Goal: Task Accomplishment & Management: Use online tool/utility

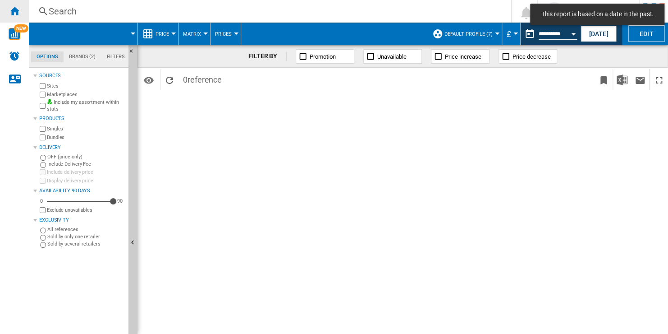
click at [20, 14] on div "Home" at bounding box center [14, 11] width 29 height 23
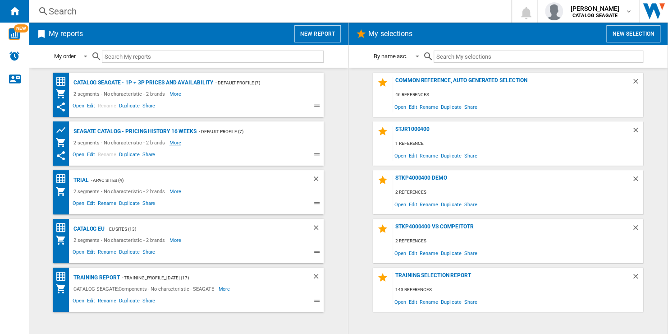
click at [173, 142] on span "More" at bounding box center [176, 142] width 13 height 11
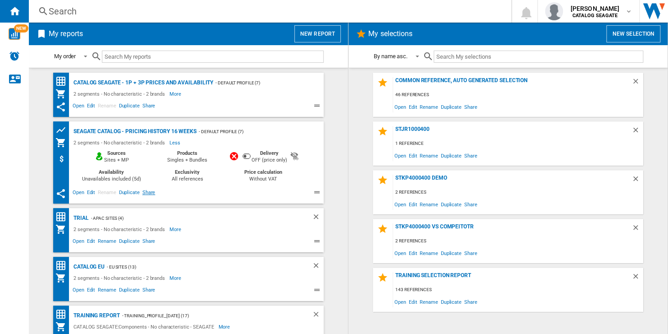
click at [143, 192] on span "Share" at bounding box center [149, 193] width 16 height 11
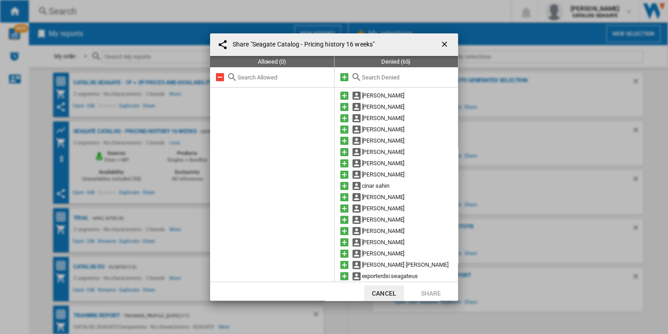
click at [443, 42] on ng-md-icon "getI18NText('BUTTONS.CLOSE_DIALOG')" at bounding box center [445, 45] width 11 height 11
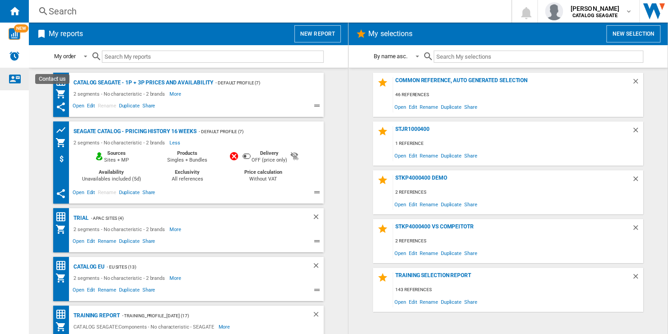
click at [11, 78] on ng-md-icon "Contact us" at bounding box center [14, 78] width 11 height 11
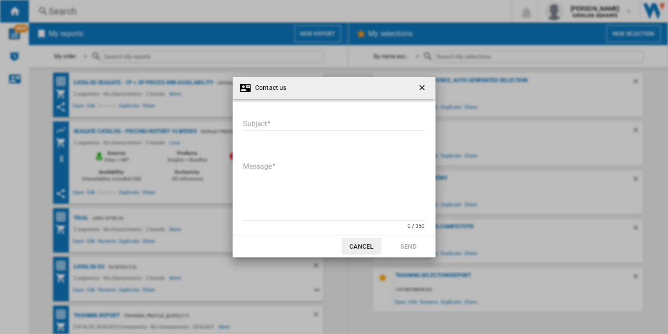
click at [291, 123] on input "Subject" at bounding box center [334, 124] width 183 height 14
type input "**********"
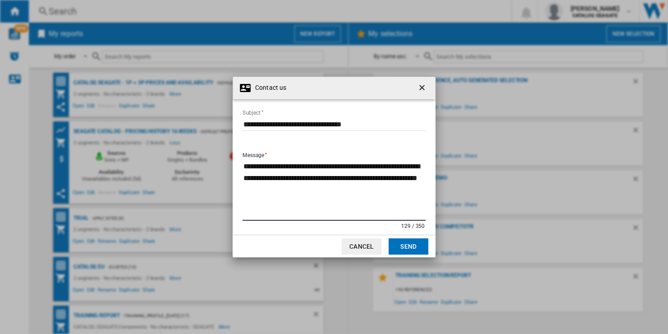
click at [364, 177] on textarea "**********" at bounding box center [334, 190] width 183 height 61
click at [327, 179] on textarea "**********" at bounding box center [334, 190] width 183 height 61
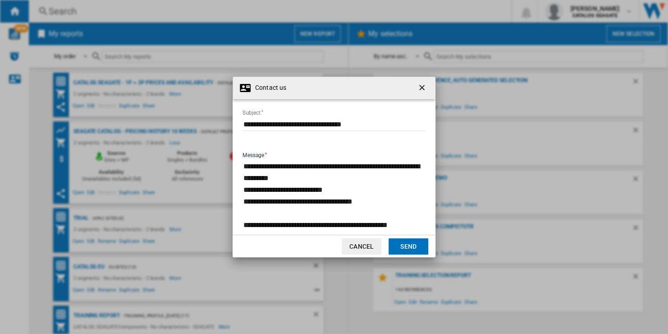
scroll to position [6, 0]
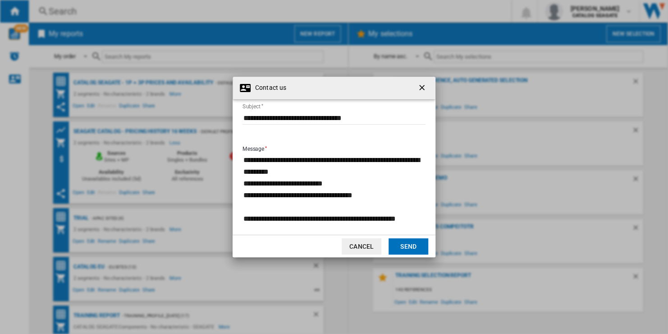
type textarea "**********"
click at [409, 244] on button "Send" at bounding box center [409, 246] width 40 height 16
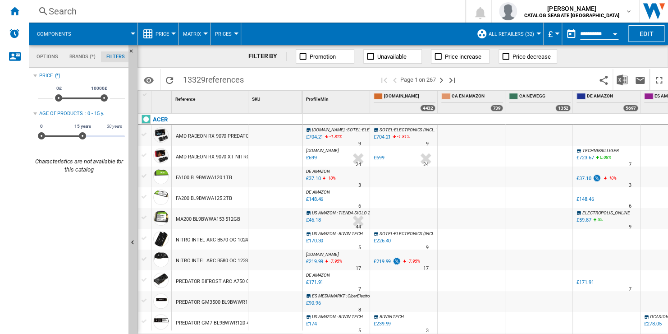
scroll to position [59, 0]
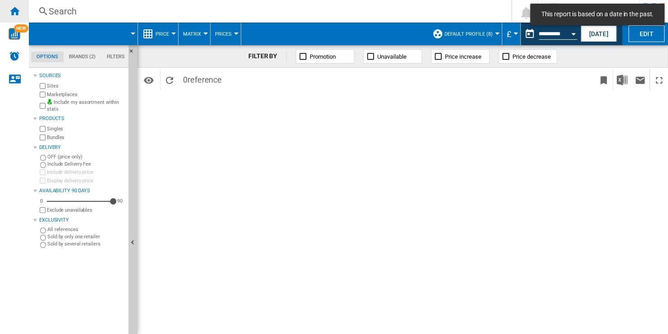
click at [15, 10] on ng-md-icon "Home" at bounding box center [14, 10] width 11 height 11
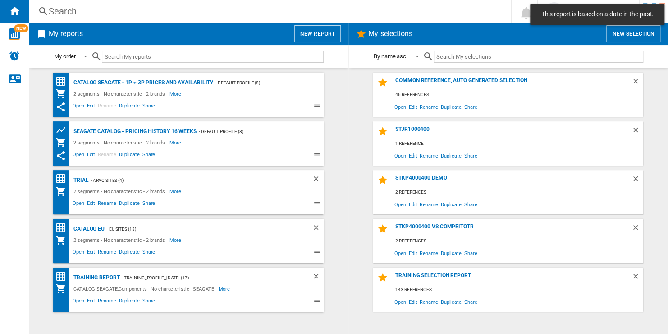
click at [326, 30] on button "New report" at bounding box center [317, 33] width 46 height 17
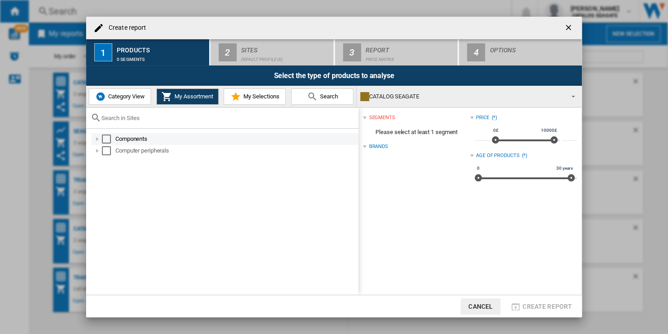
click at [106, 138] on div "Select" at bounding box center [106, 138] width 9 height 9
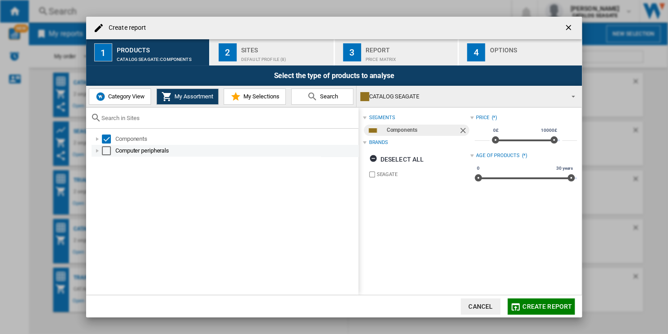
click at [106, 156] on div "Computer peripherals" at bounding box center [225, 151] width 267 height 12
click at [104, 153] on div "Select" at bounding box center [106, 150] width 9 height 9
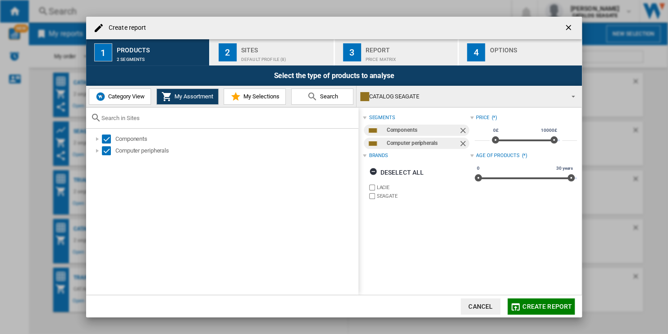
click at [282, 52] on div "Sites" at bounding box center [285, 47] width 89 height 9
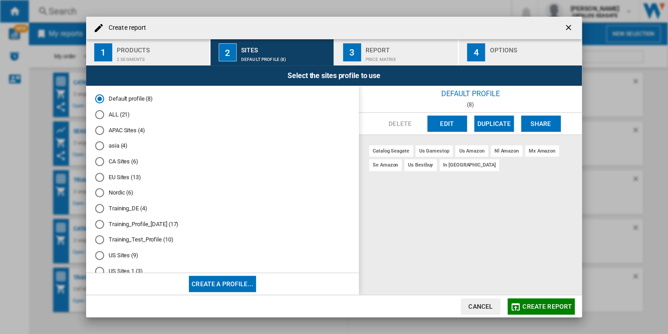
click at [119, 120] on md-radio-group "Default profile (8) ALL (21) APAC Sites (4) asia (4) CA Sites (6) EU Sites (13)…" at bounding box center [222, 189] width 255 height 188
click at [133, 114] on md-radio-button "ALL (21)" at bounding box center [222, 114] width 255 height 9
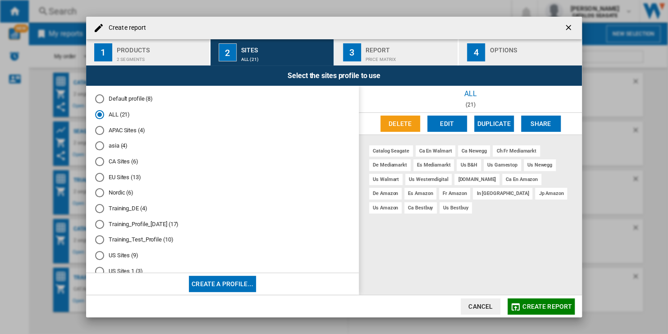
click at [110, 118] on md-radio-button "ALL (21)" at bounding box center [222, 114] width 255 height 9
click at [493, 305] on span "Create report" at bounding box center [548, 306] width 50 height 7
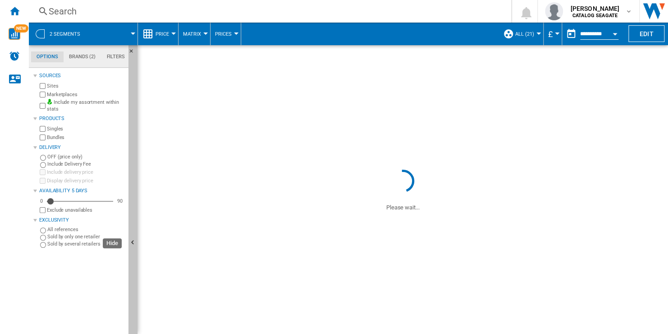
click at [135, 147] on button "Hide" at bounding box center [133, 242] width 9 height 395
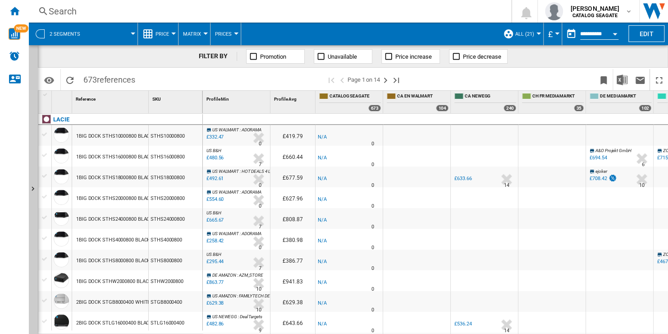
click at [165, 34] on span "Price" at bounding box center [163, 34] width 14 height 6
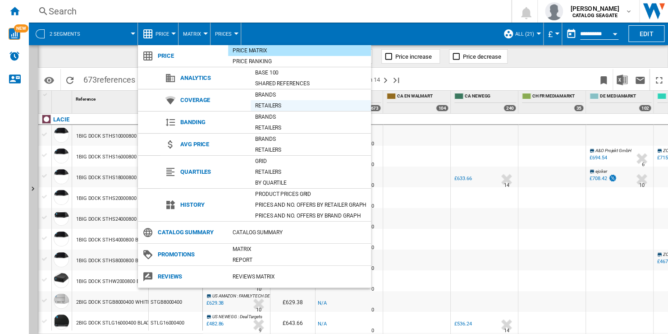
click at [298, 105] on div "Retailers" at bounding box center [311, 105] width 120 height 9
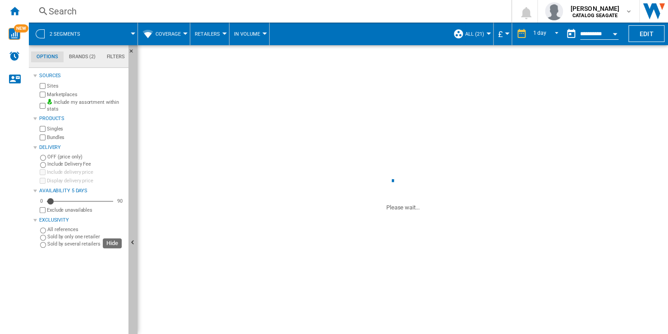
click at [132, 126] on button "Hide" at bounding box center [133, 242] width 9 height 395
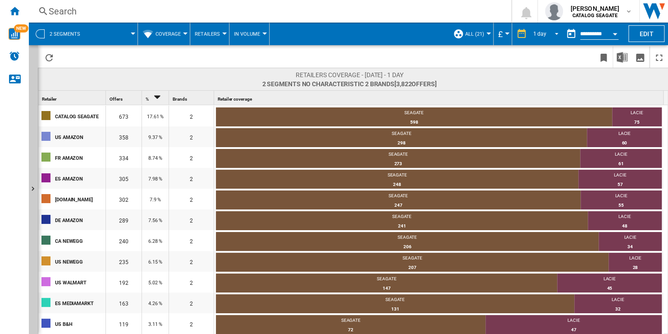
click at [493, 32] on span "REPORTS.WIZARD.STEPS.REPORT.STEPS.REPORT_OPTIONS.PERIOD: 1 day" at bounding box center [554, 33] width 11 height 8
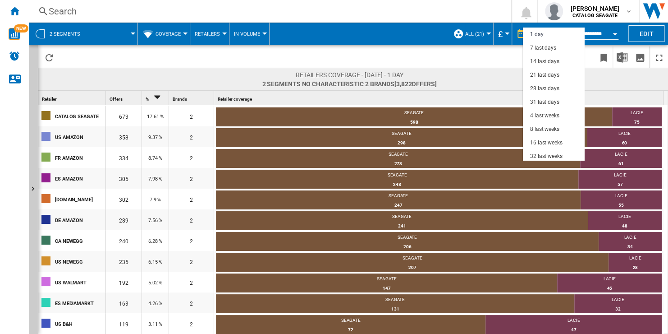
click at [493, 87] on md-backdrop at bounding box center [334, 167] width 668 height 334
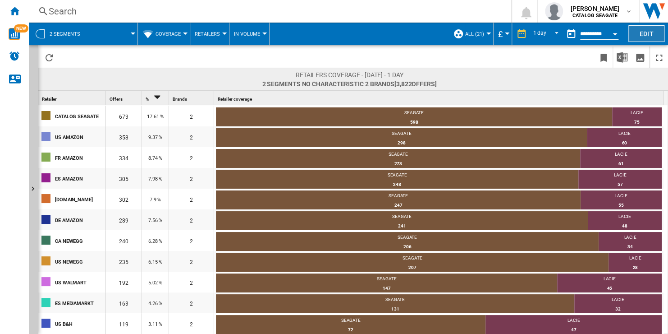
click at [493, 31] on button "Edit" at bounding box center [647, 33] width 36 height 17
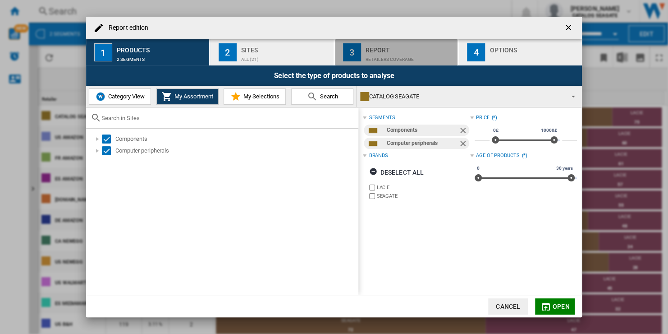
click at [390, 51] on div "Report" at bounding box center [410, 47] width 89 height 9
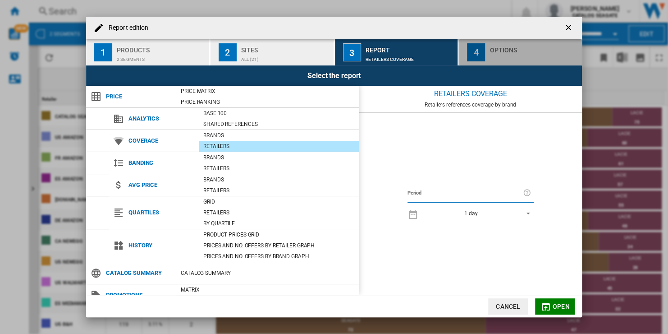
click at [493, 54] on div "Report edition ..." at bounding box center [534, 56] width 89 height 9
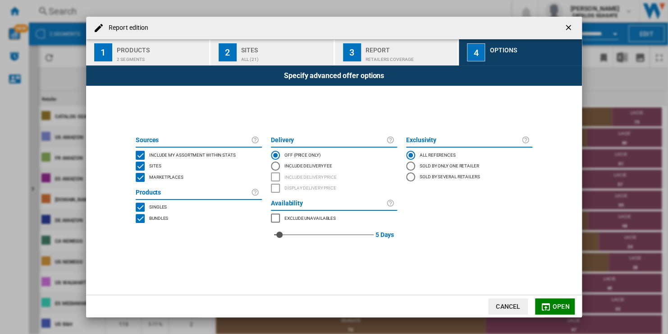
click at [275, 218] on div "MARKETPLACES" at bounding box center [275, 217] width 9 height 9
click at [493, 309] on span "Open" at bounding box center [561, 306] width 17 height 7
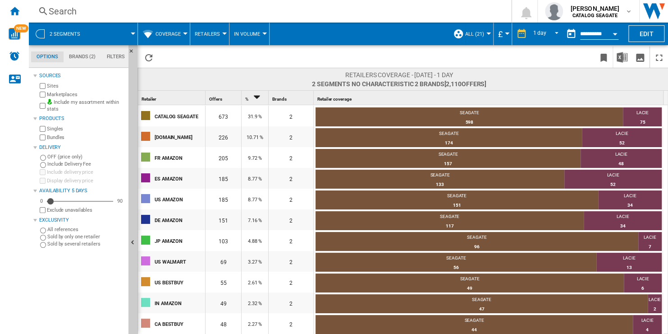
click at [175, 32] on span "Coverage" at bounding box center [168, 34] width 25 height 6
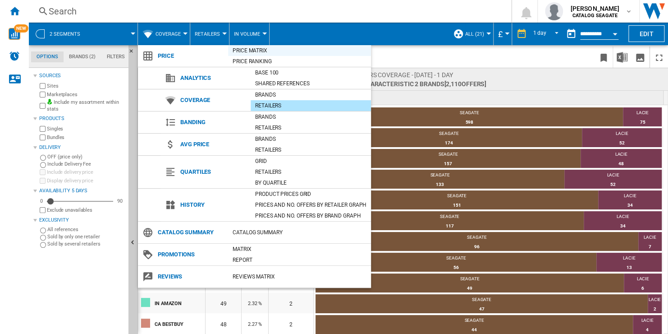
click at [269, 50] on div "Price Matrix" at bounding box center [299, 50] width 143 height 9
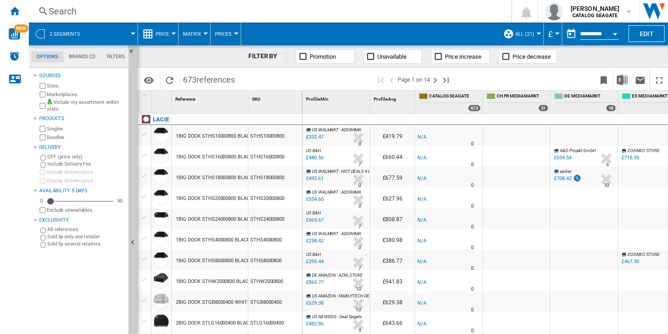
click at [390, 60] on span "Unavailable" at bounding box center [391, 56] width 29 height 7
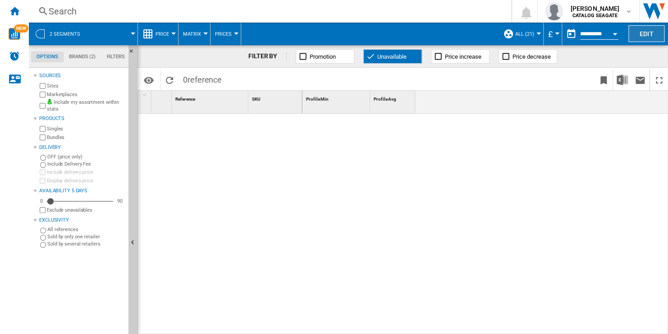
click at [493, 34] on button "Edit" at bounding box center [647, 33] width 36 height 17
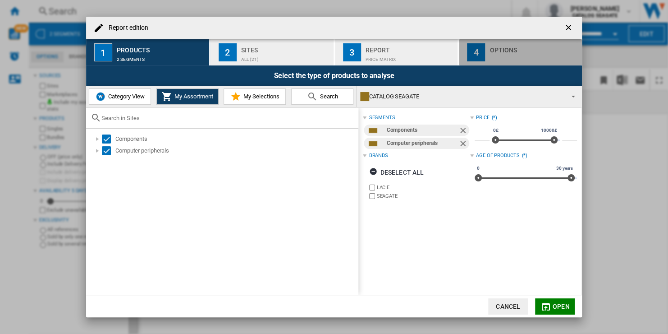
click at [493, 50] on div "Options" at bounding box center [534, 47] width 89 height 9
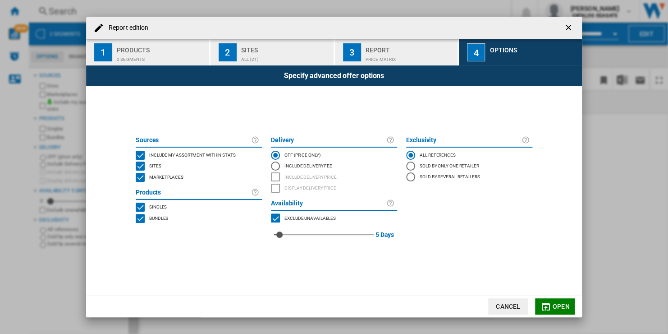
click at [298, 215] on span "Exclude unavailables" at bounding box center [310, 217] width 51 height 6
click at [493, 307] on span "Open" at bounding box center [561, 306] width 17 height 7
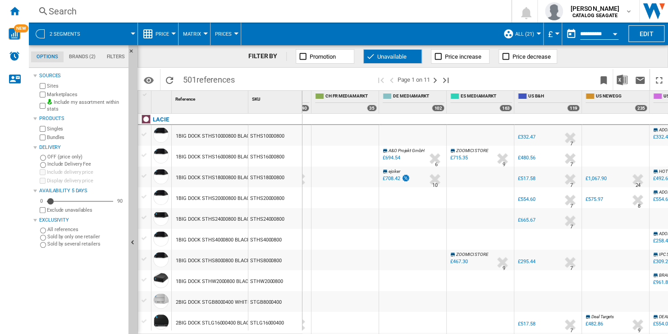
scroll to position [0, 350]
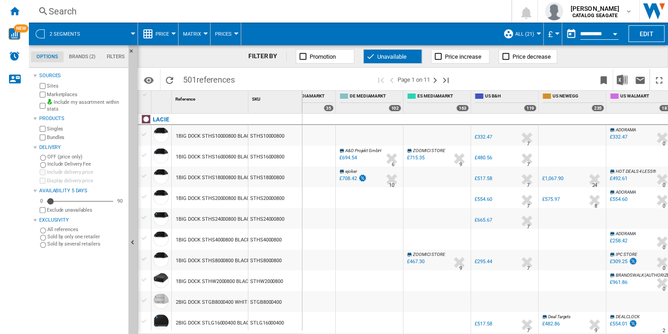
click at [314, 180] on div at bounding box center [301, 176] width 67 height 21
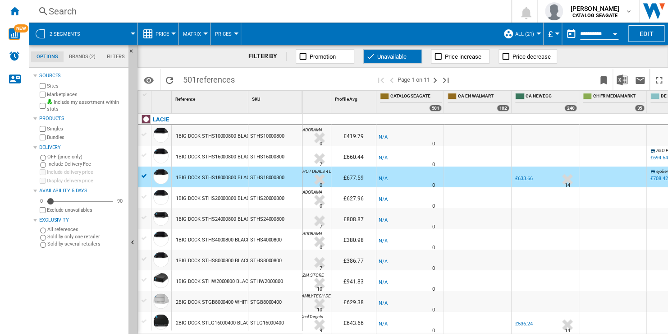
scroll to position [0, 0]
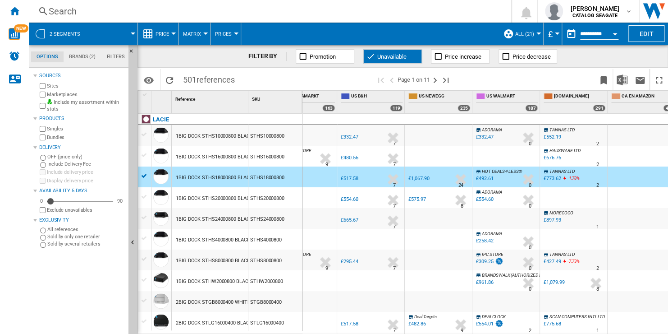
click at [450, 157] on div at bounding box center [438, 156] width 67 height 21
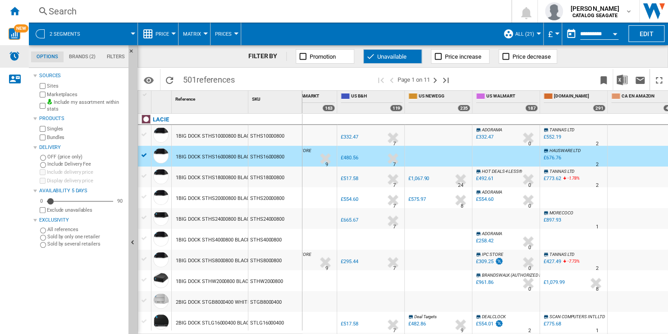
click at [17, 53] on img "Alerts" at bounding box center [14, 55] width 11 height 11
